Goal: Transaction & Acquisition: Purchase product/service

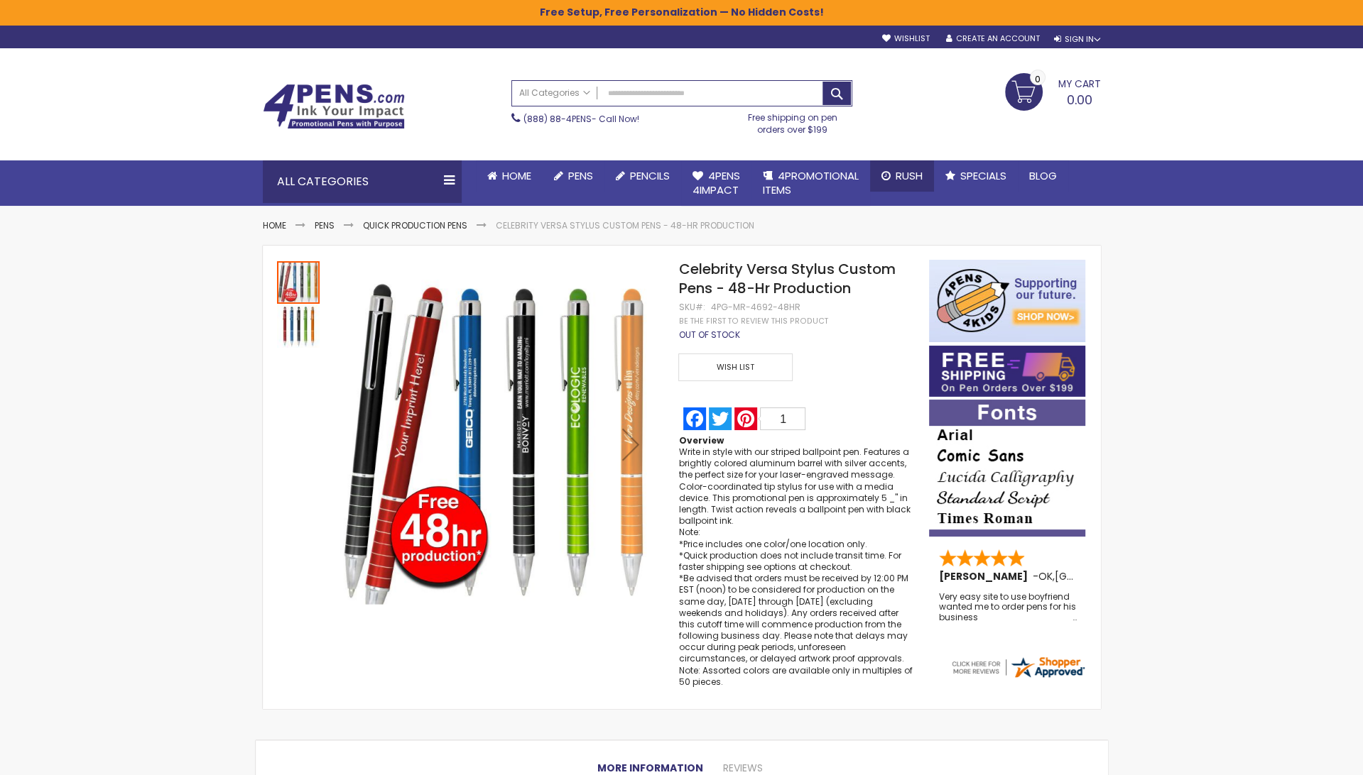
click at [907, 164] on link "Rush" at bounding box center [902, 175] width 64 height 31
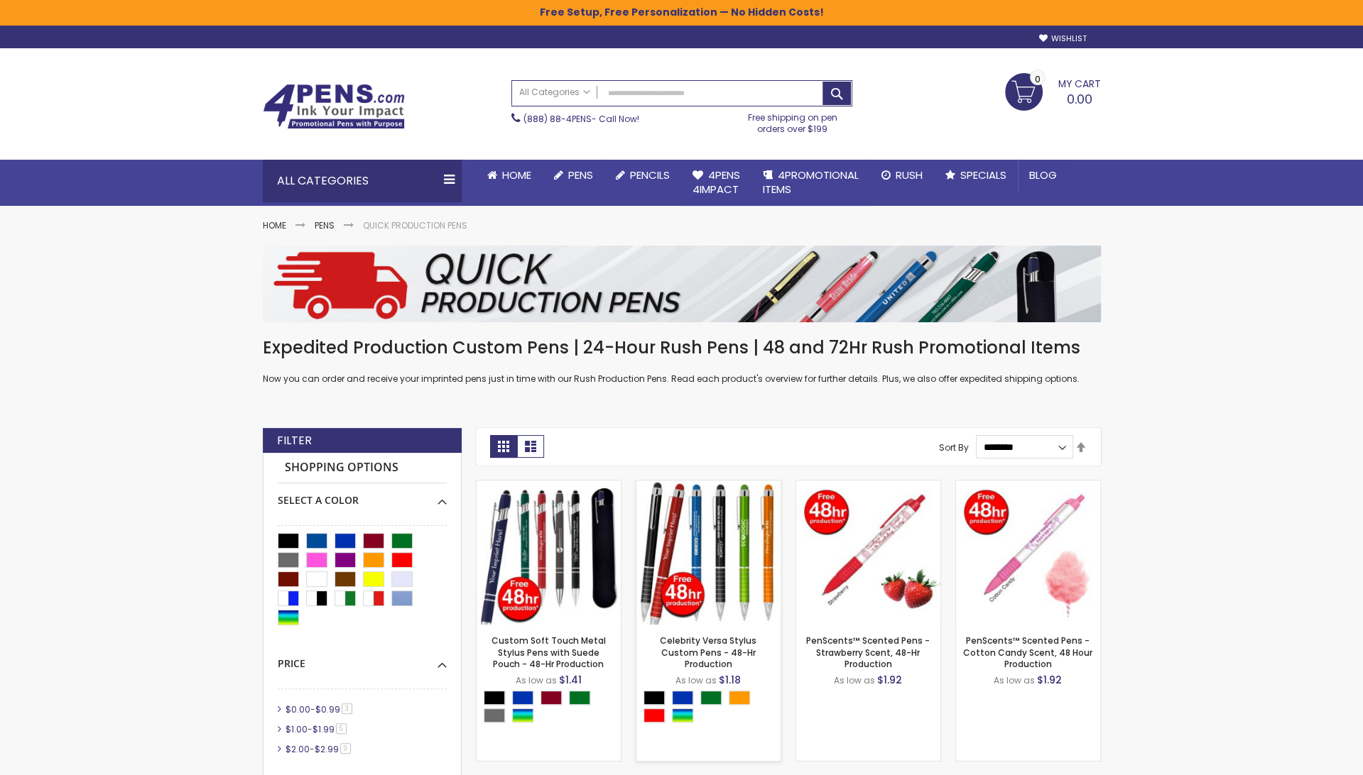
click at [675, 584] on img at bounding box center [708, 553] width 144 height 144
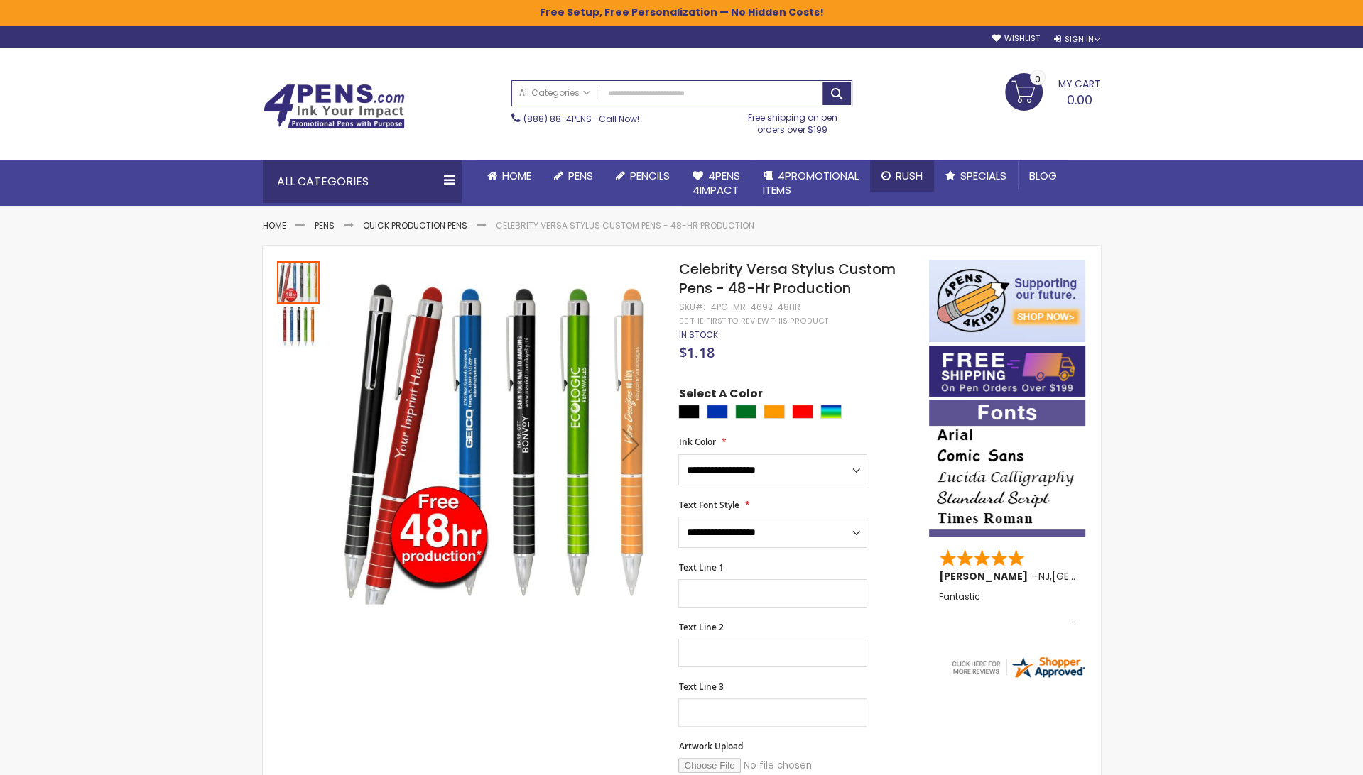
click at [891, 182] on link "Rush" at bounding box center [902, 175] width 64 height 31
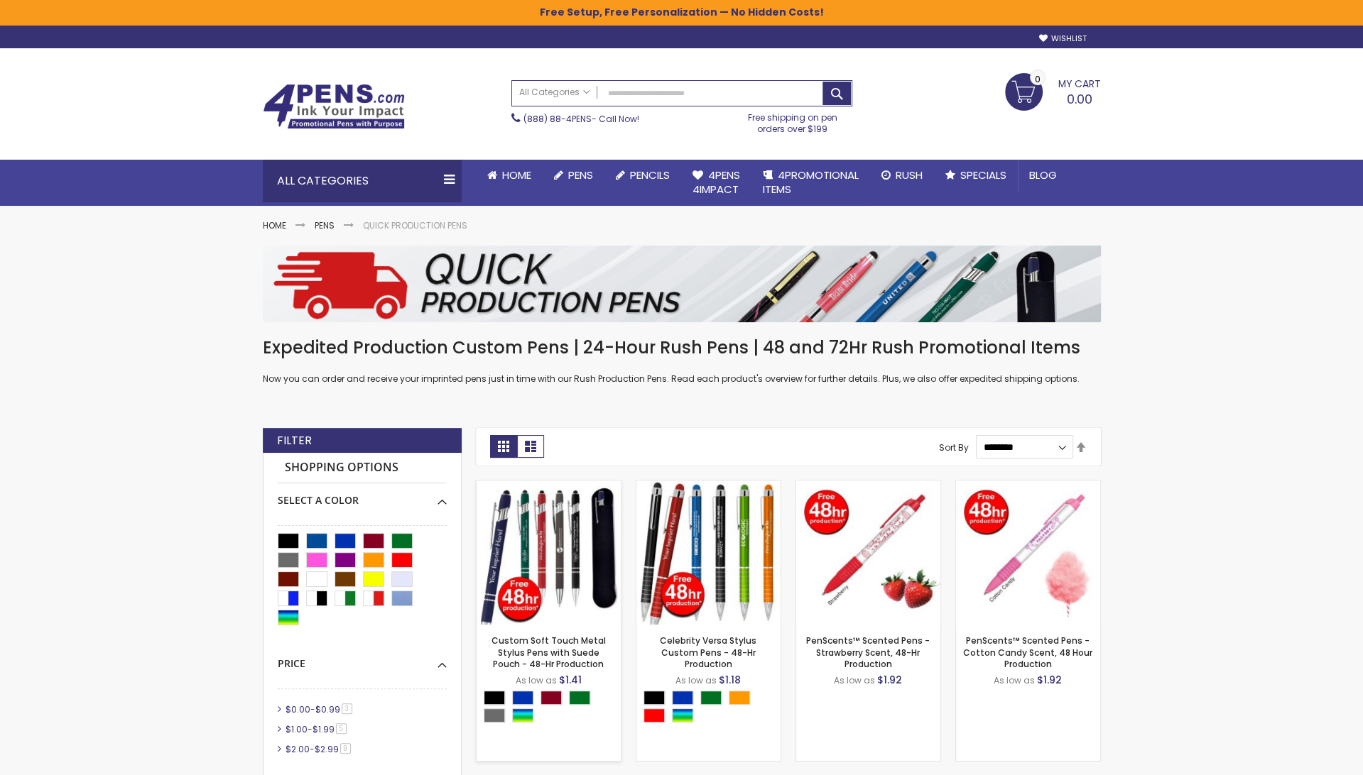
click at [557, 537] on img at bounding box center [548, 553] width 144 height 144
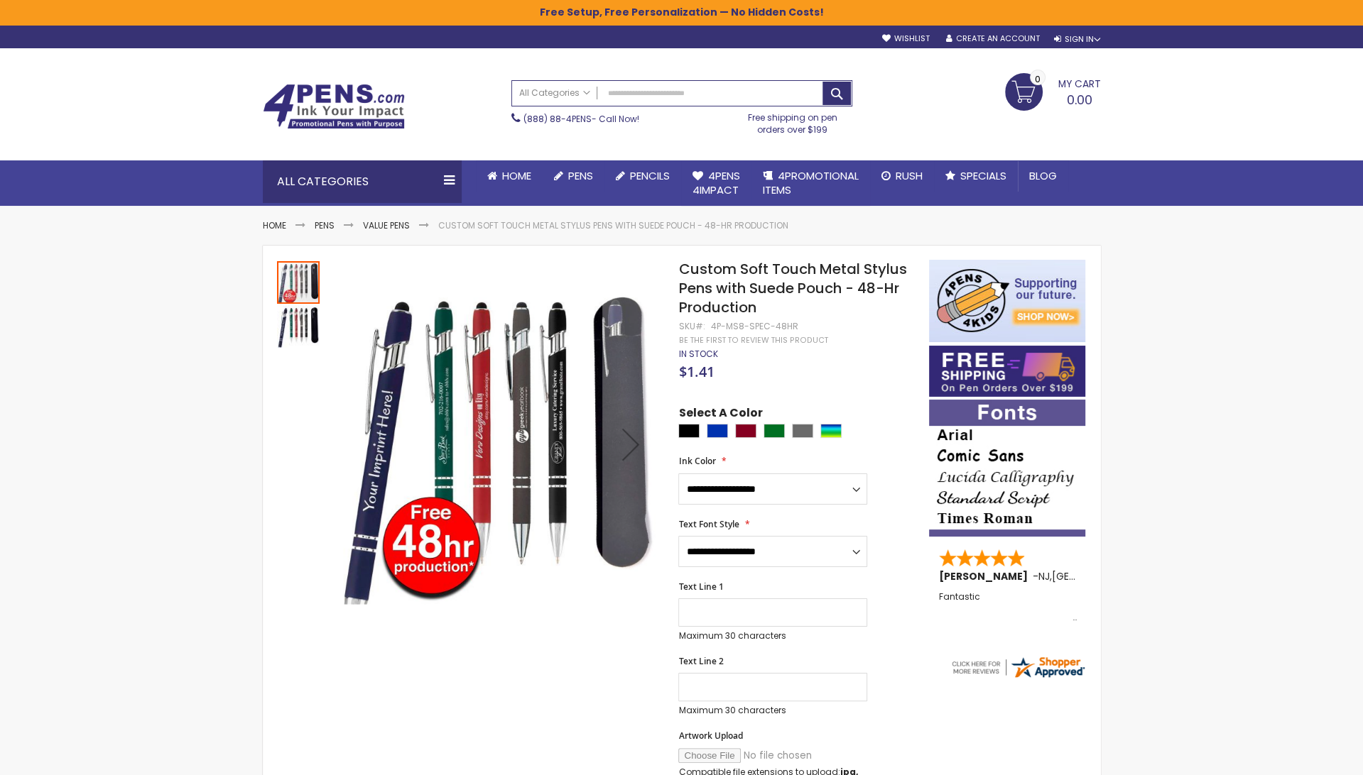
click at [338, 126] on img at bounding box center [334, 106] width 142 height 45
